Goal: Task Accomplishment & Management: Manage account settings

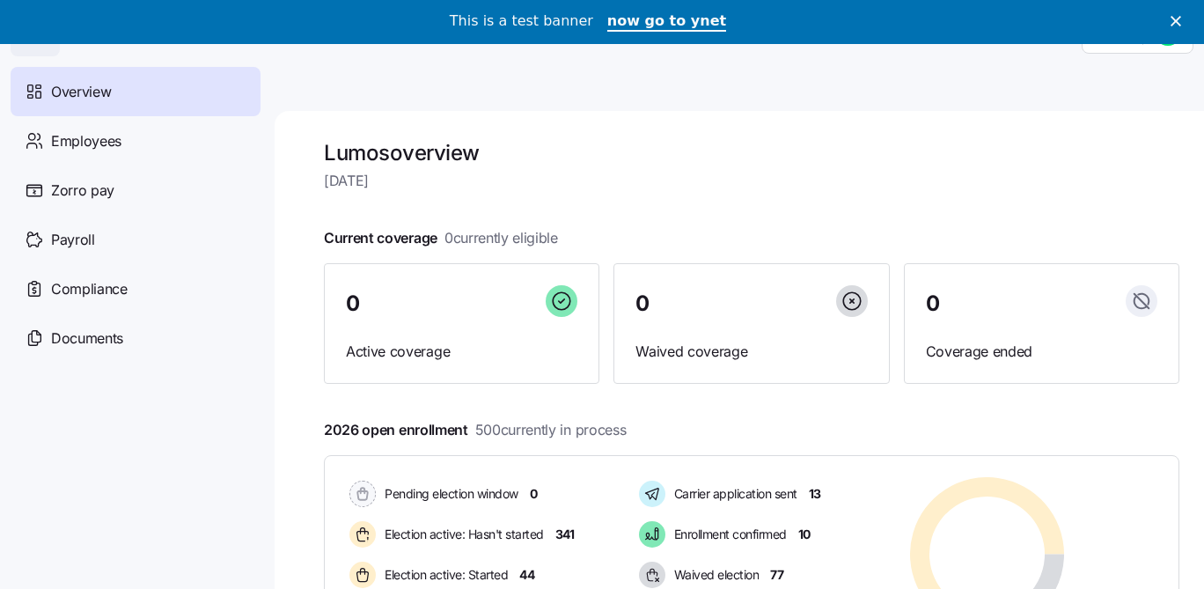
click at [1194, 26] on div "This is a test banner now go to ynet" at bounding box center [602, 22] width 1204 height 30
click at [1180, 22] on icon "Close" at bounding box center [1176, 21] width 11 height 11
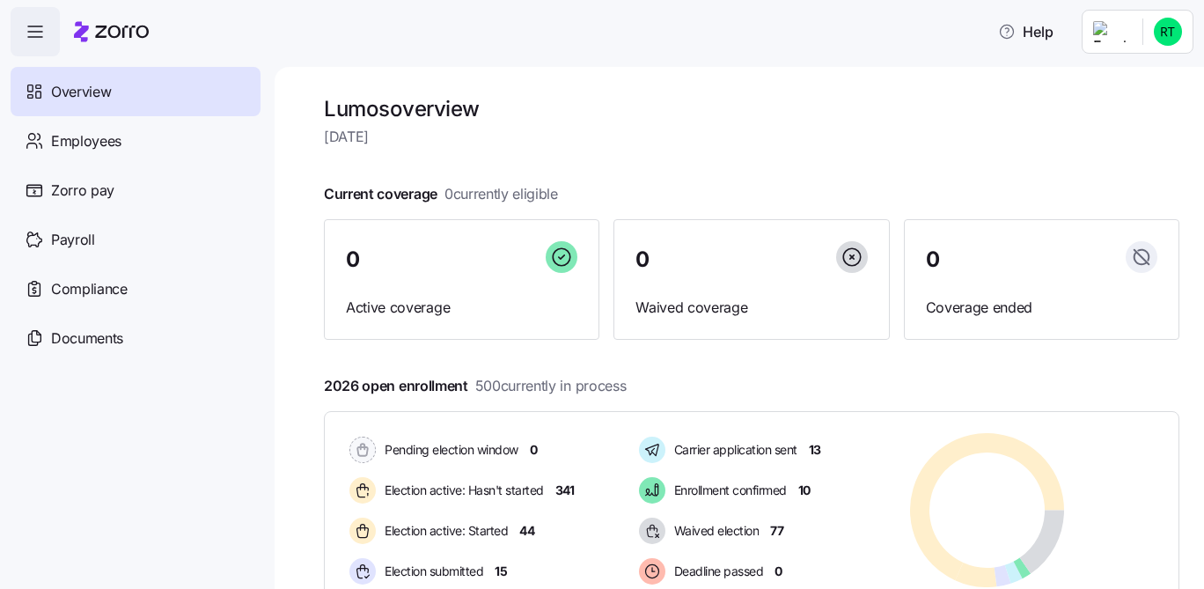
click at [1179, 30] on html "Help Overview Employees Zorro pay Payroll Compliance Documents Lumos overview T…" at bounding box center [602, 289] width 1204 height 578
click at [1178, 18] on html "Help Overview Employees Zorro pay Payroll Compliance Documents Lumos overview T…" at bounding box center [602, 289] width 1204 height 578
click at [1011, 53] on html "Help Overview Employees Zorro pay Payroll Compliance Documents Lumos overview T…" at bounding box center [602, 289] width 1204 height 578
click at [1152, 35] on html "Help Overview Employees Zorro pay Payroll Compliance Documents Lumos overview T…" at bounding box center [602, 289] width 1204 height 578
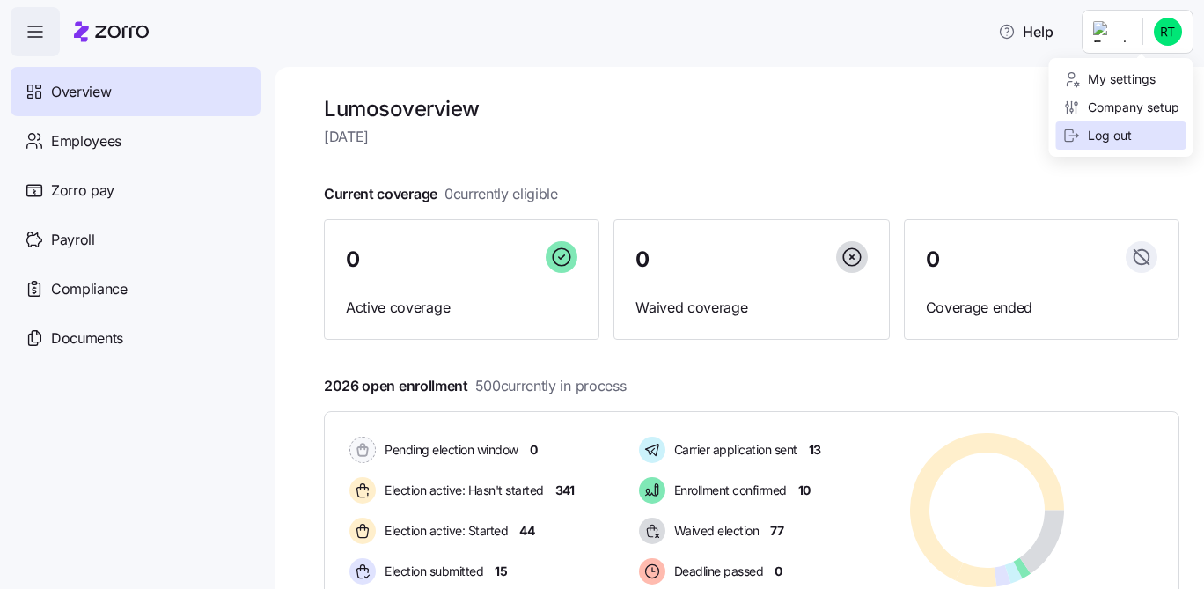
click at [1107, 135] on div "Log out" at bounding box center [1097, 135] width 69 height 19
